Goal: Transaction & Acquisition: Purchase product/service

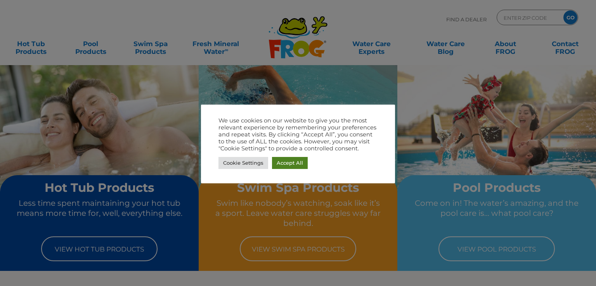
click at [293, 162] on link "Accept All" at bounding box center [290, 163] width 36 height 12
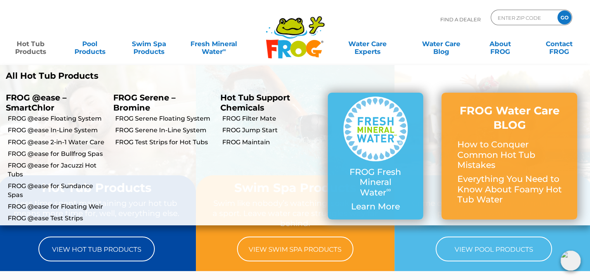
click at [33, 48] on link "Hot Tub Products" at bounding box center [31, 44] width 46 height 16
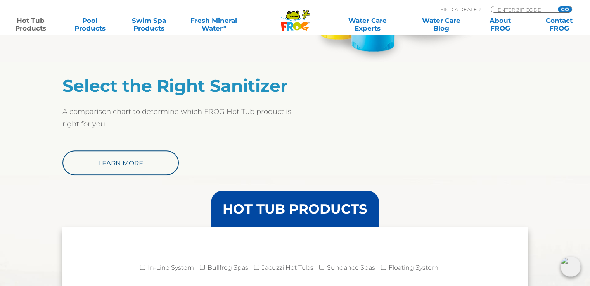
scroll to position [621, 0]
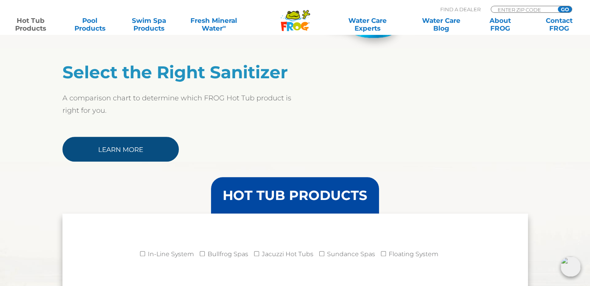
click at [141, 142] on link "Learn More" at bounding box center [120, 149] width 116 height 25
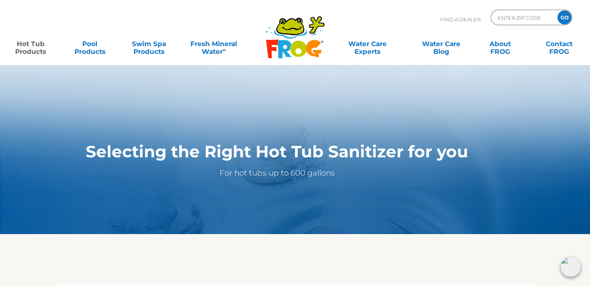
click at [29, 45] on link "Hot Tub Products" at bounding box center [31, 44] width 46 height 16
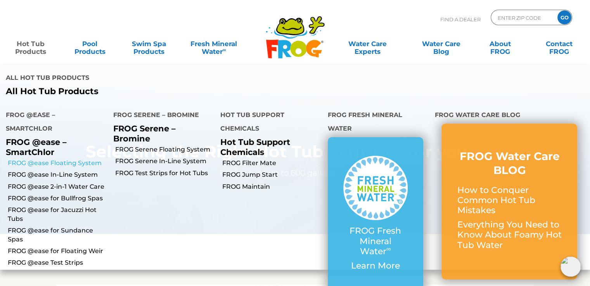
click at [57, 163] on link "FROG @ease Floating System" at bounding box center [58, 163] width 100 height 9
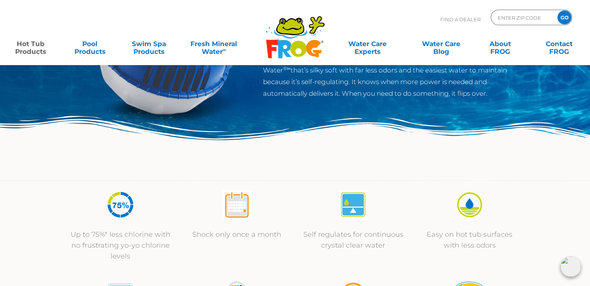
scroll to position [39, 0]
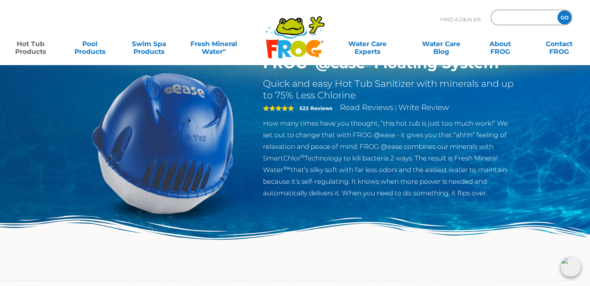
click at [514, 16] on input "Zip Code Form" at bounding box center [523, 17] width 52 height 11
type input "92570"
click at [571, 19] on div "GO" at bounding box center [564, 17] width 14 height 14
click at [566, 17] on input "GO" at bounding box center [564, 17] width 14 height 14
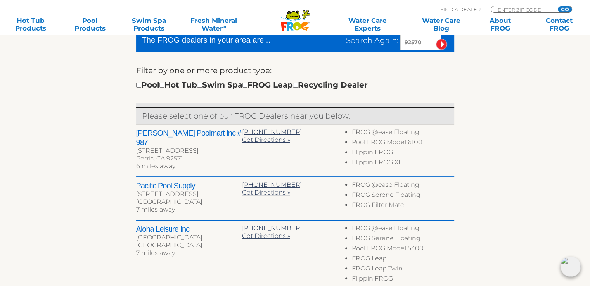
scroll to position [233, 0]
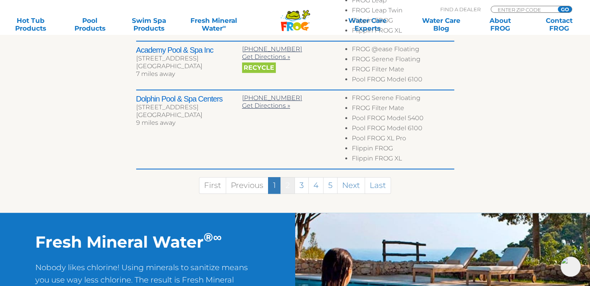
click at [285, 182] on link "2" at bounding box center [287, 185] width 14 height 17
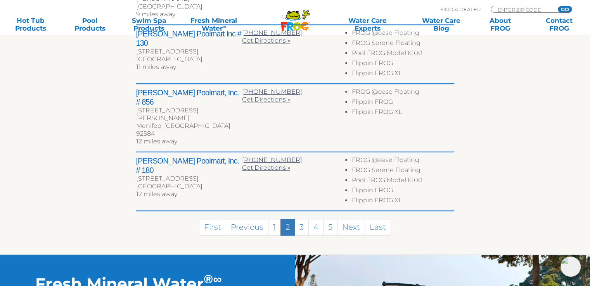
click at [286, 219] on link "2" at bounding box center [287, 227] width 14 height 17
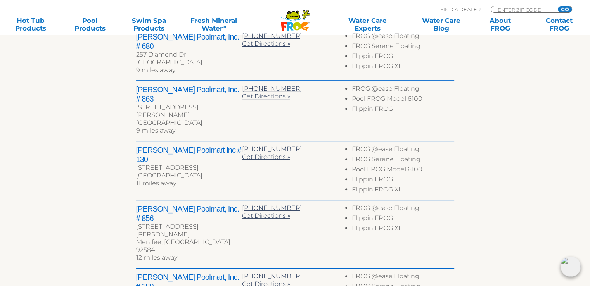
scroll to position [303, 0]
